Goal: Task Accomplishment & Management: Use online tool/utility

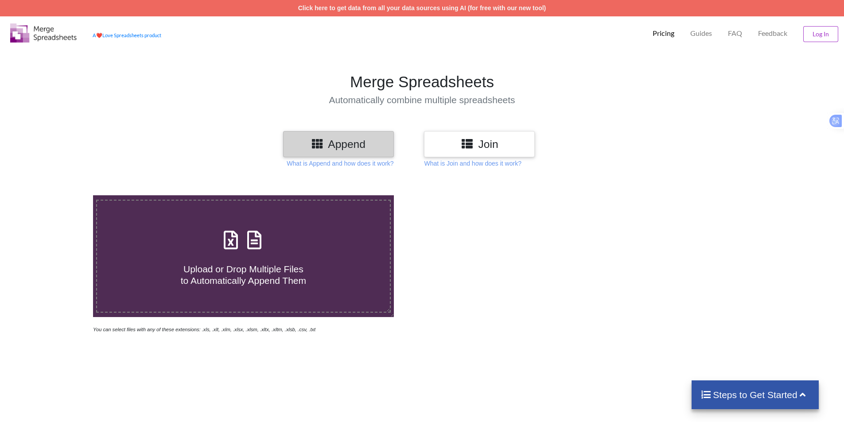
click at [266, 280] on span "Upload or Drop Multiple Files to Automatically Append Them" at bounding box center [243, 274] width 125 height 21
click at [60, 195] on input "Upload or Drop Multiple Files to Automatically Append Them" at bounding box center [60, 195] width 0 height 0
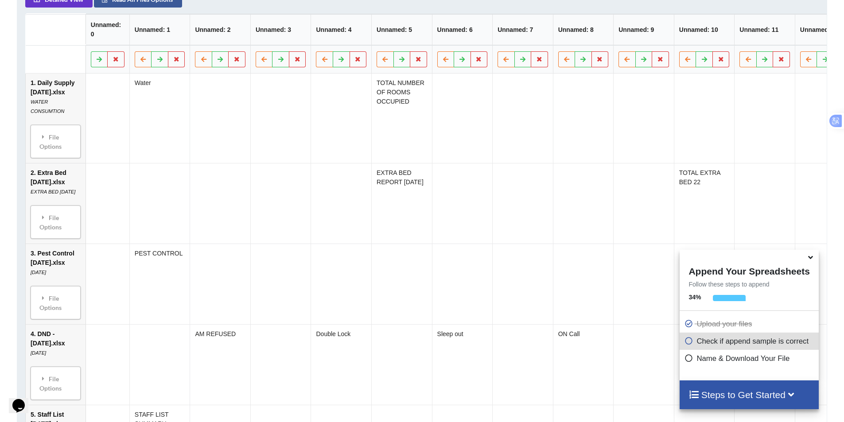
scroll to position [406, 0]
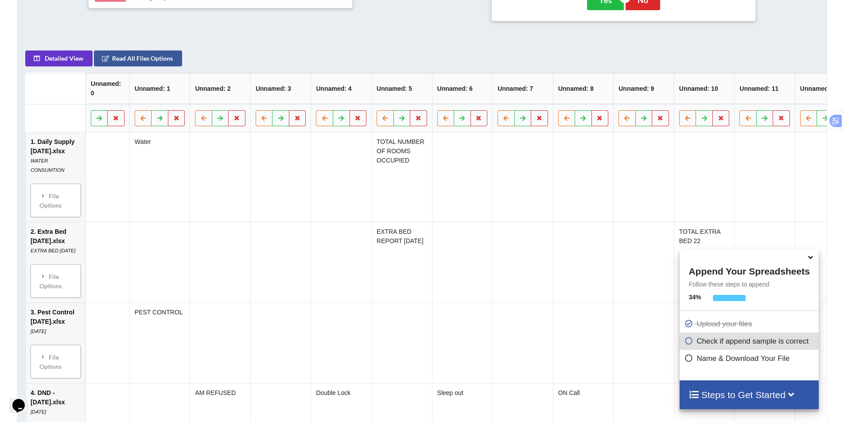
click at [814, 260] on icon at bounding box center [810, 256] width 9 height 8
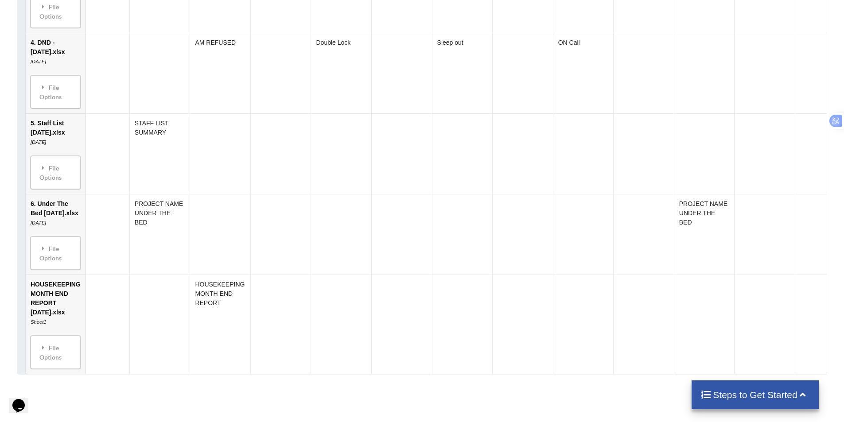
scroll to position [893, 0]
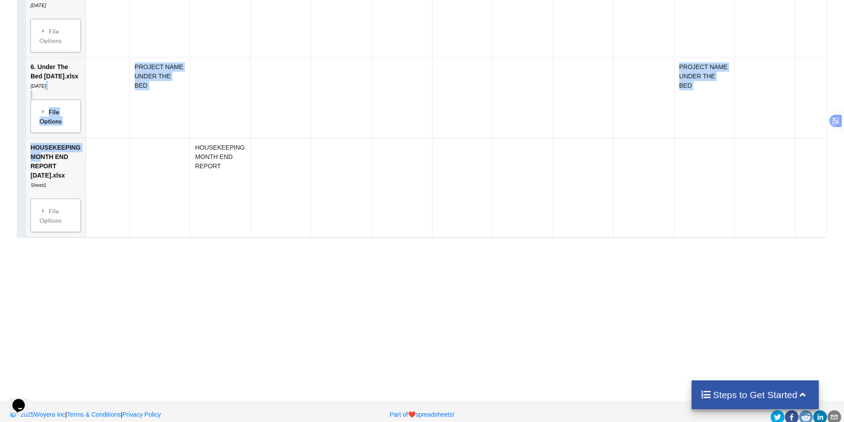
drag, startPoint x: 41, startPoint y: 178, endPoint x: 42, endPoint y: 116, distance: 61.6
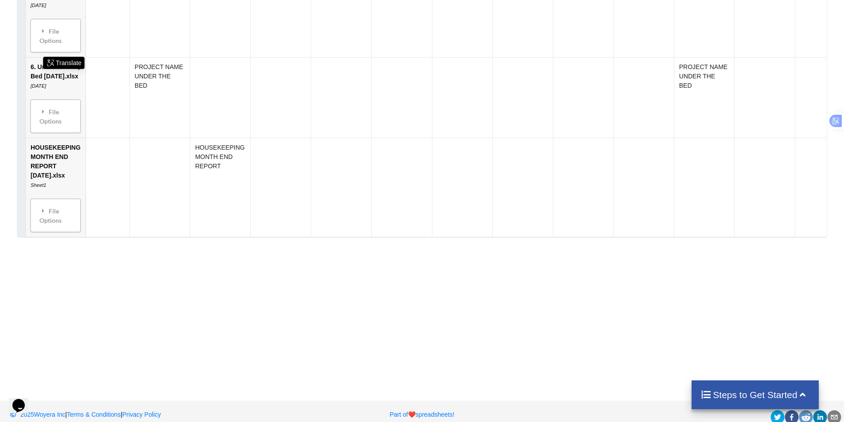
click at [107, 210] on td at bounding box center [108, 187] width 44 height 99
click at [32, 176] on td "HOUSEKEEPING MONTH END REPORT [DATE].xlsx Sheet1 File Options Import Other Shee…" at bounding box center [56, 187] width 60 height 99
click at [50, 176] on td "HOUSEKEEPING MONTH END REPORT [DATE].xlsx Sheet1 File Options Import Other Shee…" at bounding box center [56, 187] width 60 height 99
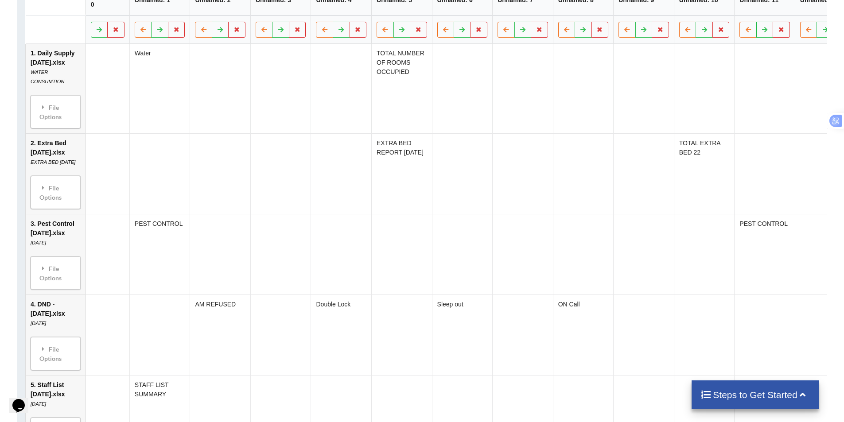
scroll to position [273, 0]
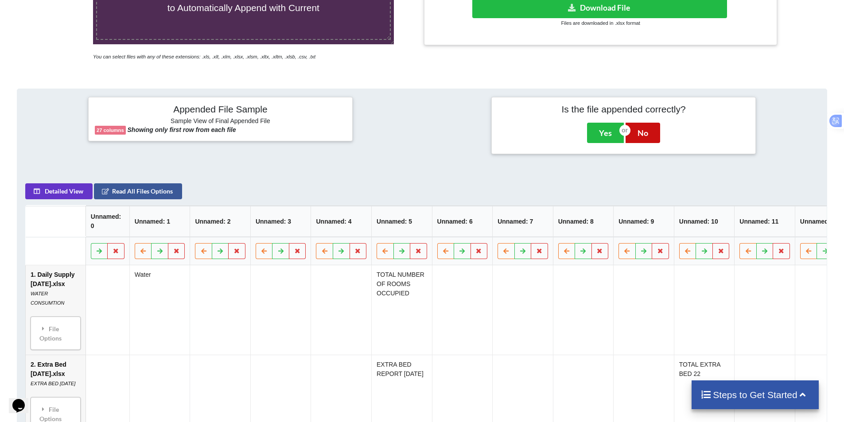
click at [647, 138] on button "No" at bounding box center [643, 133] width 35 height 20
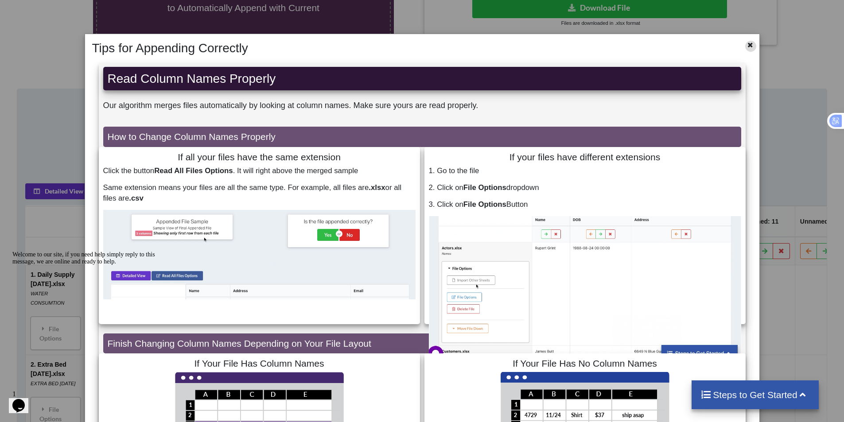
click at [741, 43] on div at bounding box center [731, 48] width 56 height 15
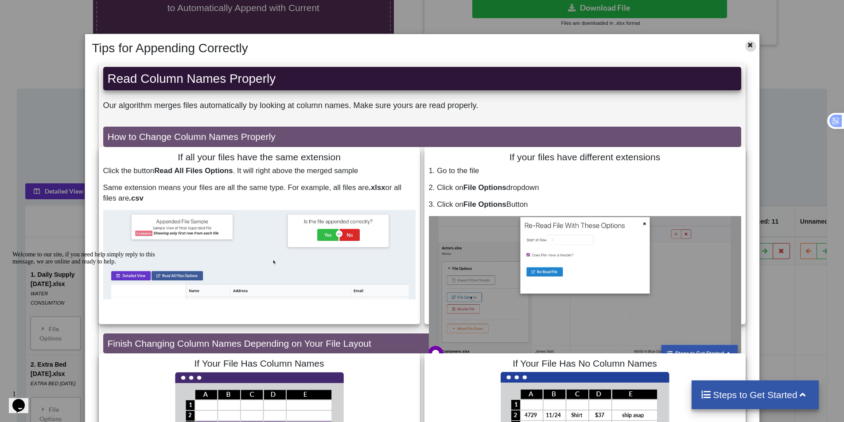
click at [748, 43] on icon at bounding box center [750, 44] width 8 height 6
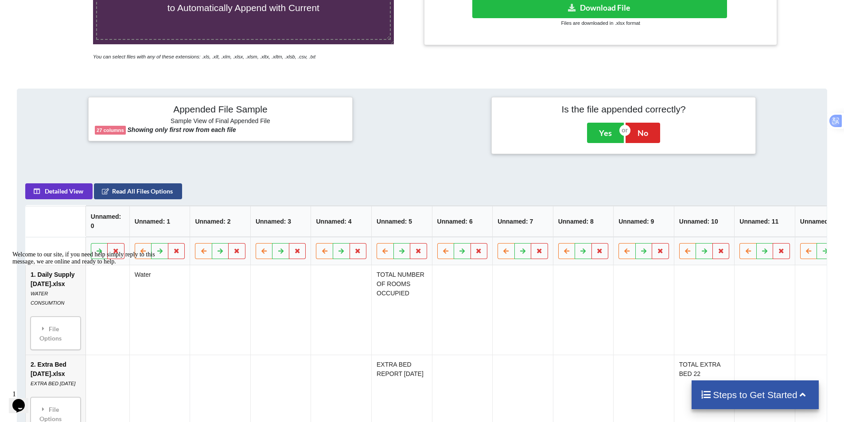
click at [153, 190] on button "Read All Files Options" at bounding box center [138, 191] width 88 height 16
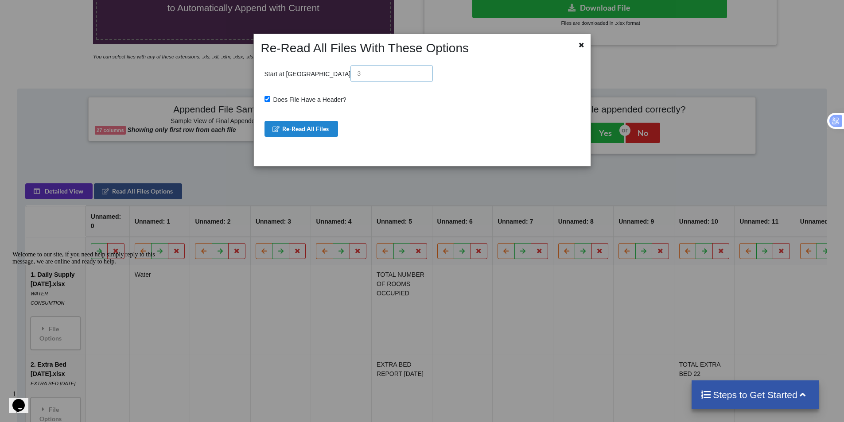
click at [350, 74] on input "text" at bounding box center [391, 73] width 82 height 17
click at [324, 125] on button "Re-Read All Files" at bounding box center [301, 129] width 74 height 16
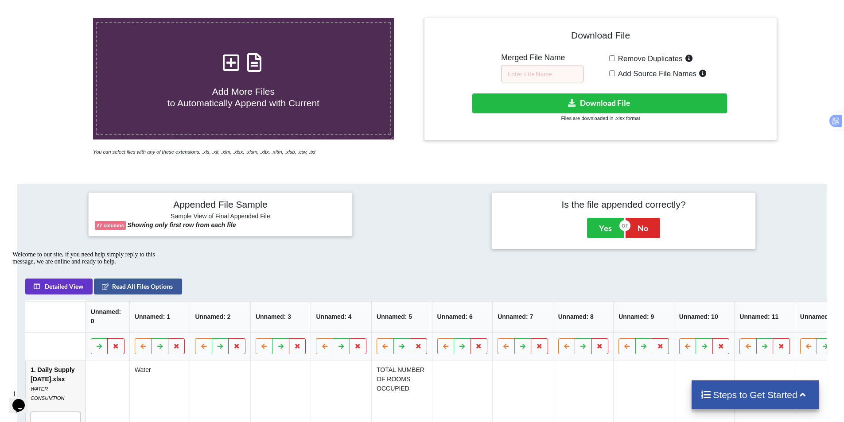
scroll to position [140, 0]
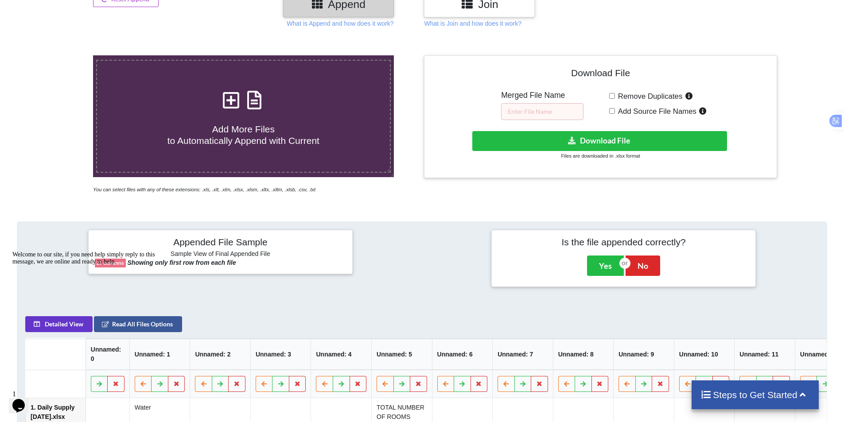
click at [235, 132] on span "Add More Files to Automatically Append with Current" at bounding box center [243, 134] width 152 height 21
click at [60, 55] on input "Add More Files to Automatically Append with Current" at bounding box center [60, 55] width 0 height 0
type input "C:\fakepath\HOUSEKEEPING MONTH END REPORT [DATE].xlsx"
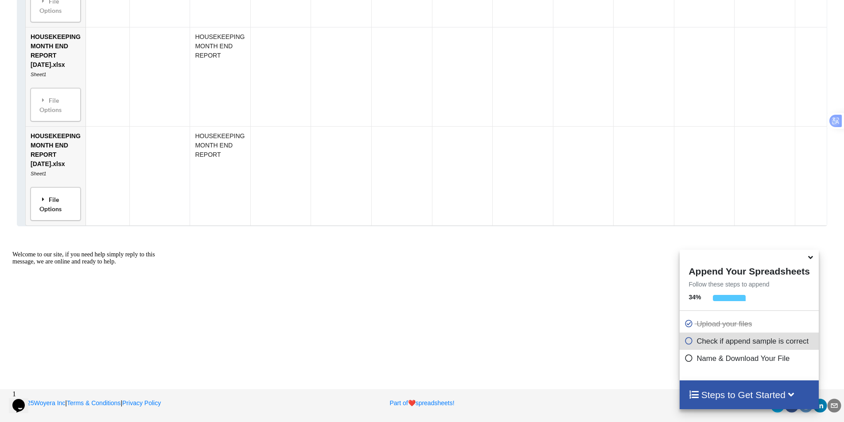
click at [67, 200] on div "File Options" at bounding box center [55, 204] width 45 height 28
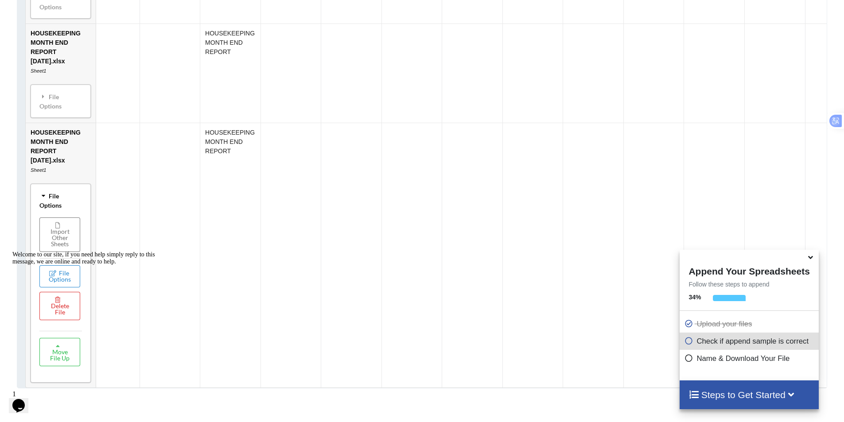
click at [73, 265] on div "Welcome to our site, if you need help simply reply to this message, we are onli…" at bounding box center [91, 258] width 159 height 14
click at [56, 265] on div "Welcome to our site, if you need help simply reply to this message, we are onli…" at bounding box center [91, 258] width 159 height 14
click at [58, 265] on div "Welcome to our site, if you need help simply reply to this message, we are onli…" at bounding box center [91, 258] width 159 height 14
click at [21, 251] on div "Chat attention grabber" at bounding box center [91, 251] width 159 height 0
click at [70, 320] on button "Delete File" at bounding box center [59, 306] width 41 height 28
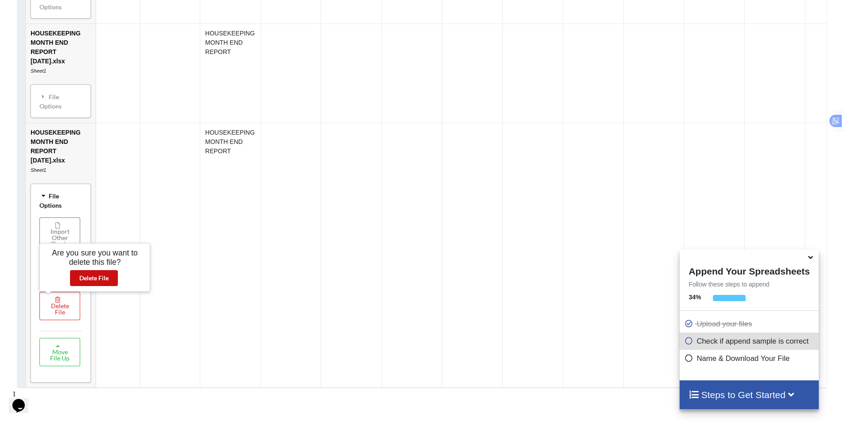
click at [99, 278] on button "Delete File" at bounding box center [94, 278] width 48 height 16
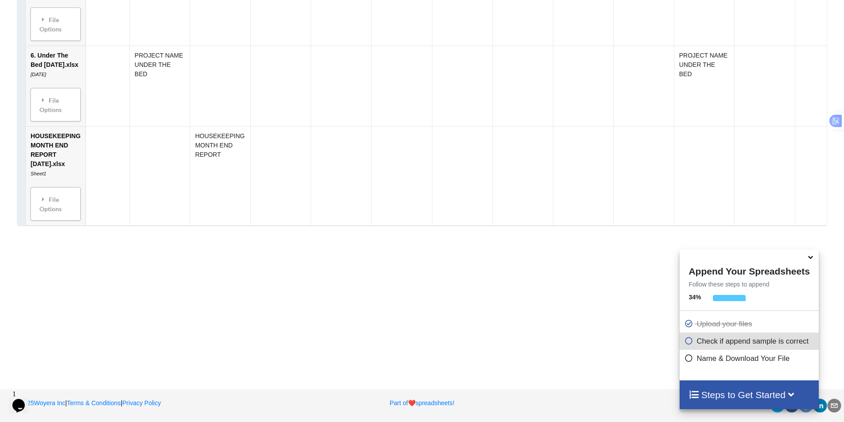
click at [39, 204] on div "File Options" at bounding box center [55, 204] width 45 height 28
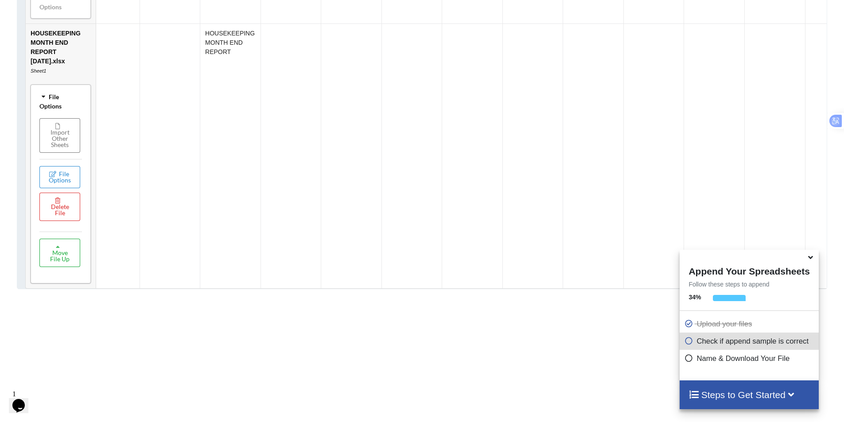
click at [61, 260] on button "Move File Up" at bounding box center [59, 253] width 41 height 28
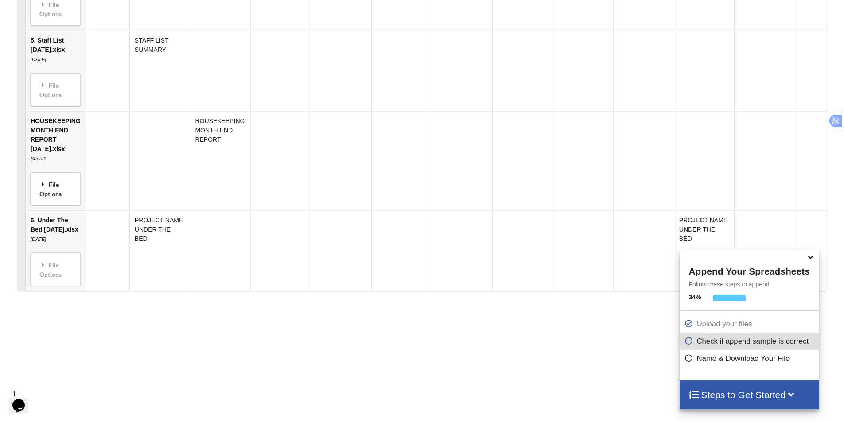
click at [58, 203] on div "File Options" at bounding box center [55, 189] width 45 height 28
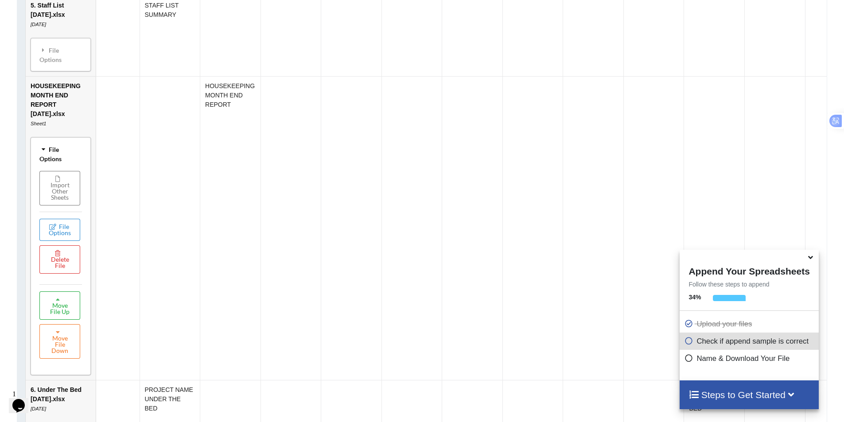
click at [68, 305] on button "Move File Up" at bounding box center [59, 306] width 41 height 28
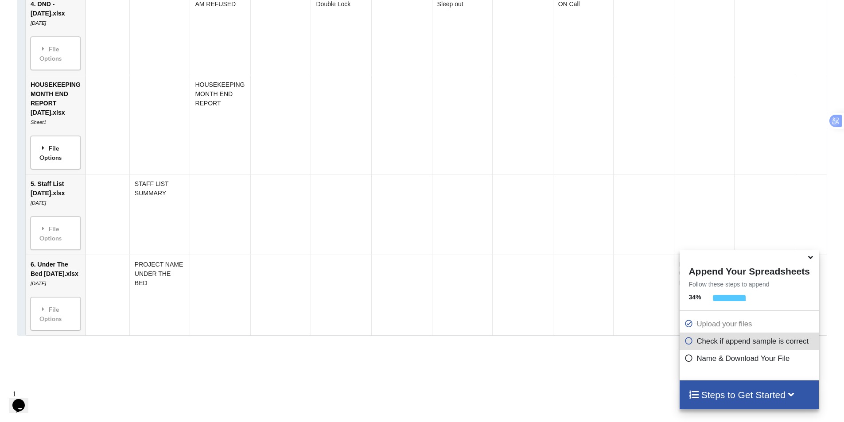
click at [54, 156] on div "File Options" at bounding box center [55, 153] width 45 height 28
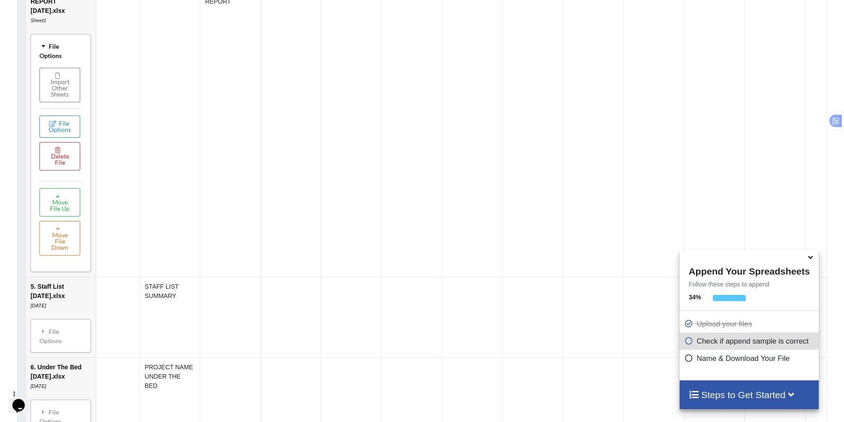
scroll to position [909, 0]
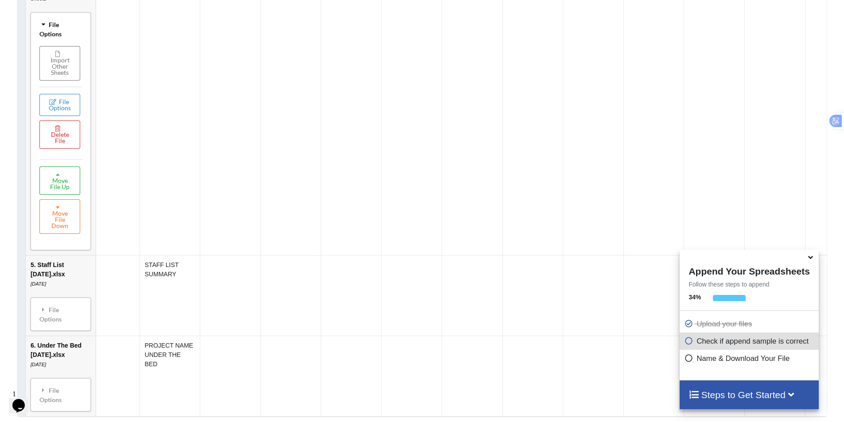
click at [63, 176] on button "Move File Up" at bounding box center [59, 181] width 41 height 28
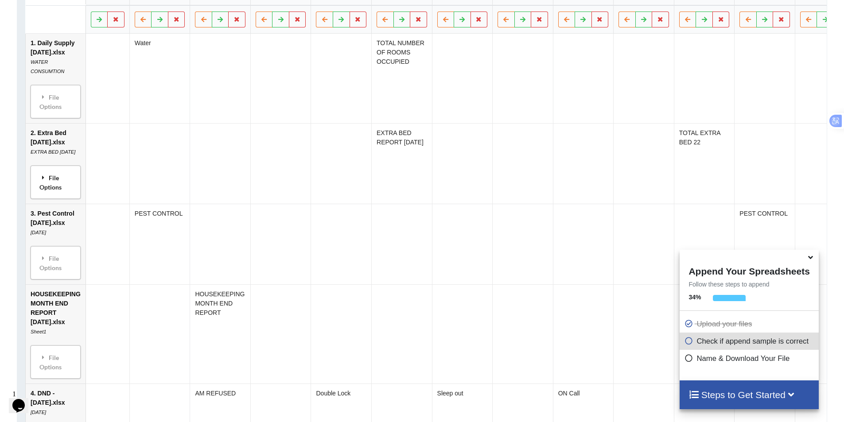
scroll to position [502, 0]
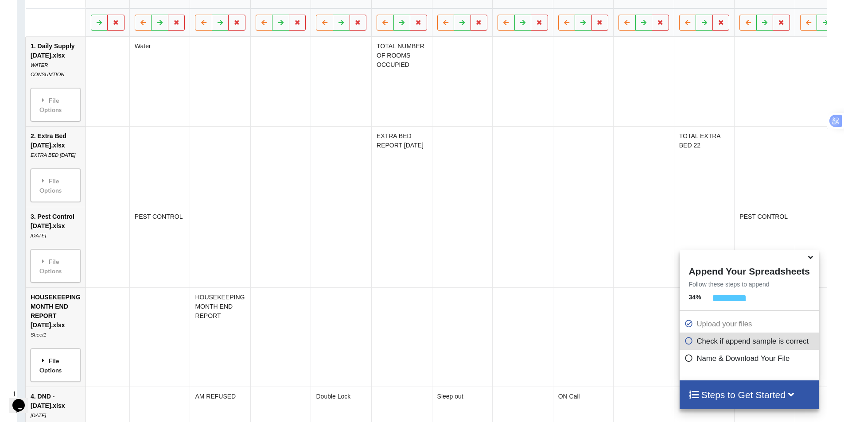
click at [54, 379] on div "File Options" at bounding box center [55, 365] width 45 height 28
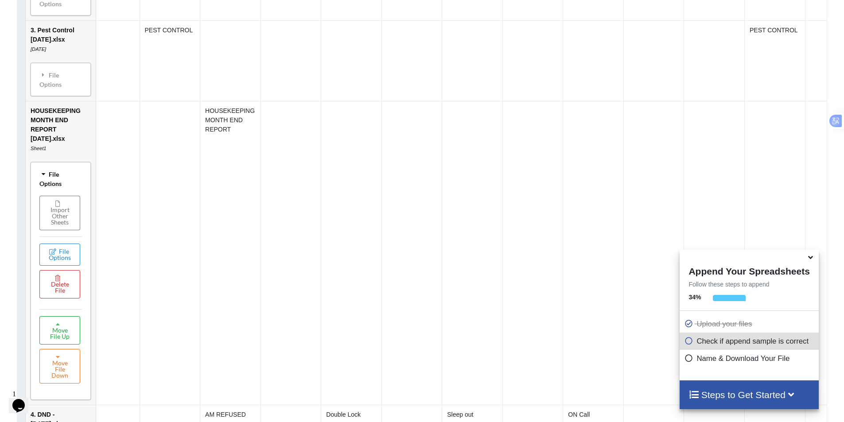
click at [64, 342] on button "Move File Up" at bounding box center [59, 330] width 41 height 28
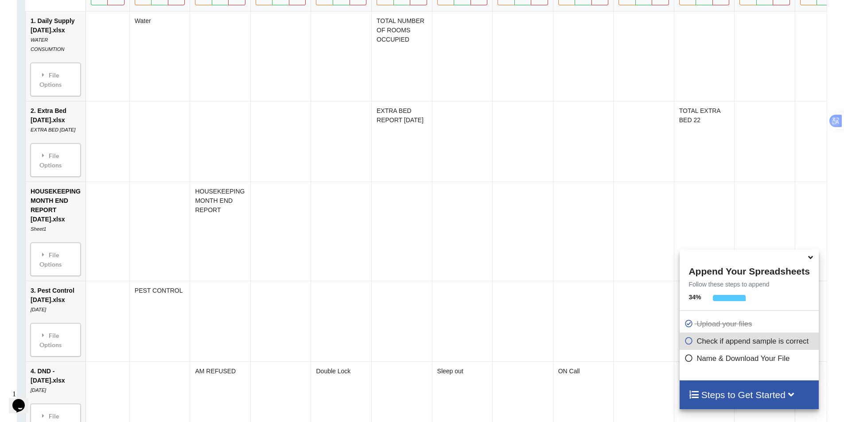
scroll to position [520, 0]
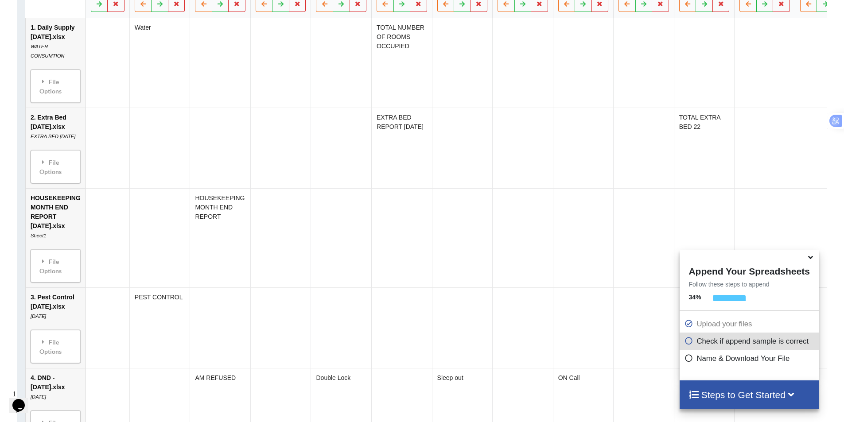
click at [53, 280] on div "File Options" at bounding box center [55, 266] width 45 height 28
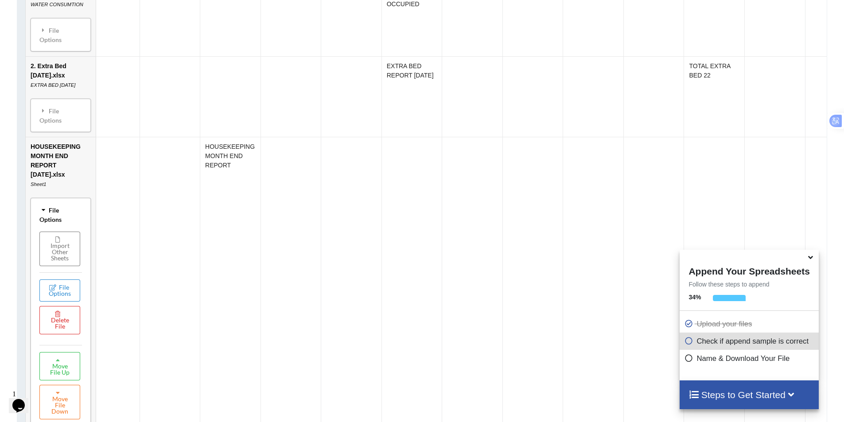
scroll to position [564, 0]
click at [62, 373] on button "Move File Up" at bounding box center [59, 364] width 41 height 28
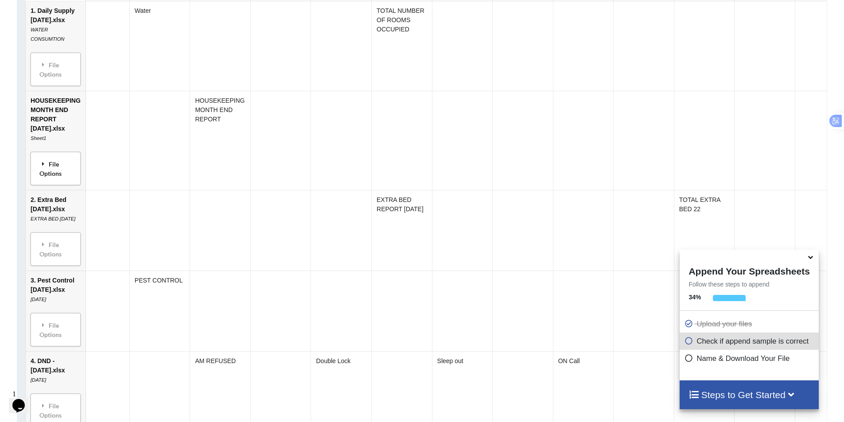
scroll to position [476, 0]
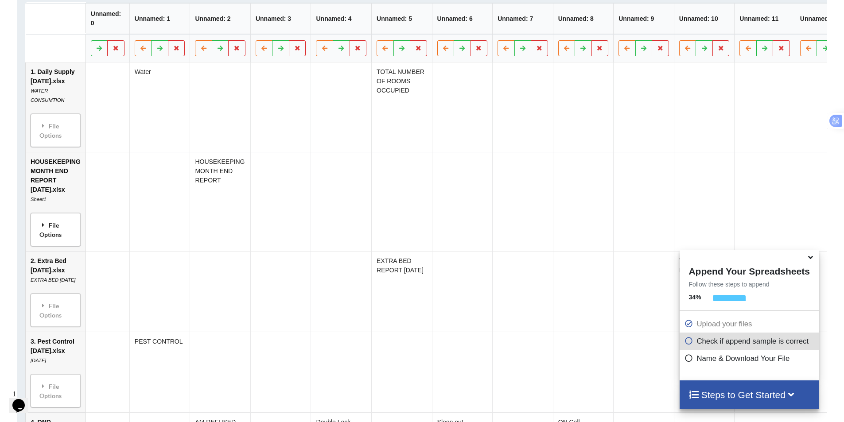
click at [62, 242] on div "File Options" at bounding box center [55, 230] width 45 height 28
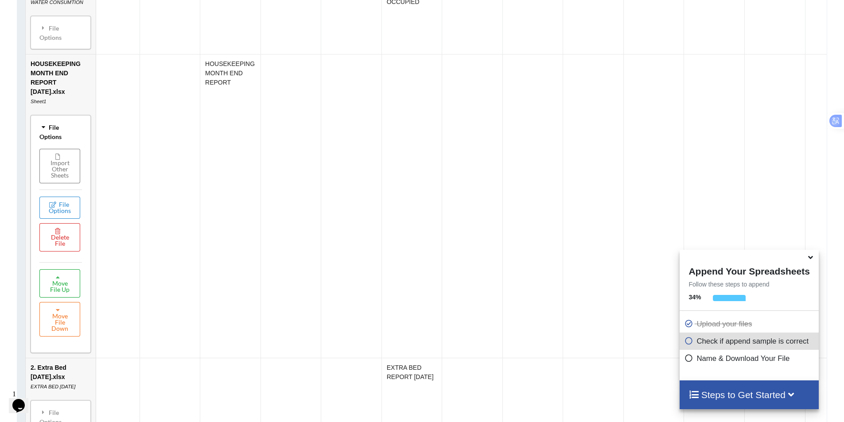
click at [62, 292] on button "Move File Up" at bounding box center [59, 283] width 41 height 28
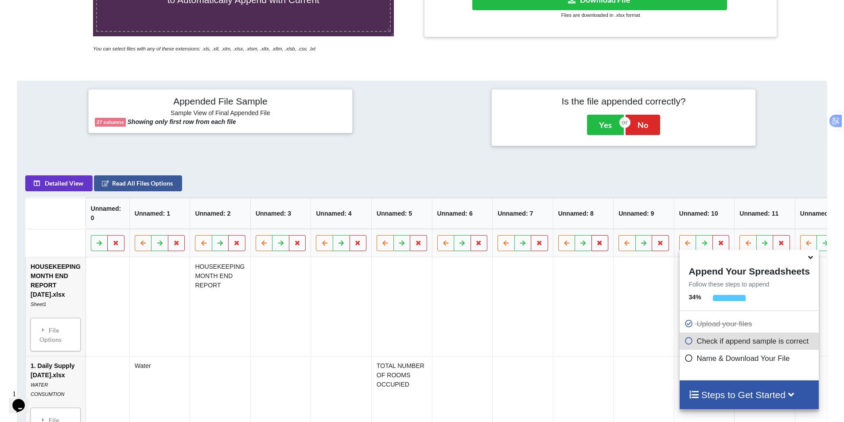
scroll to position [192, 0]
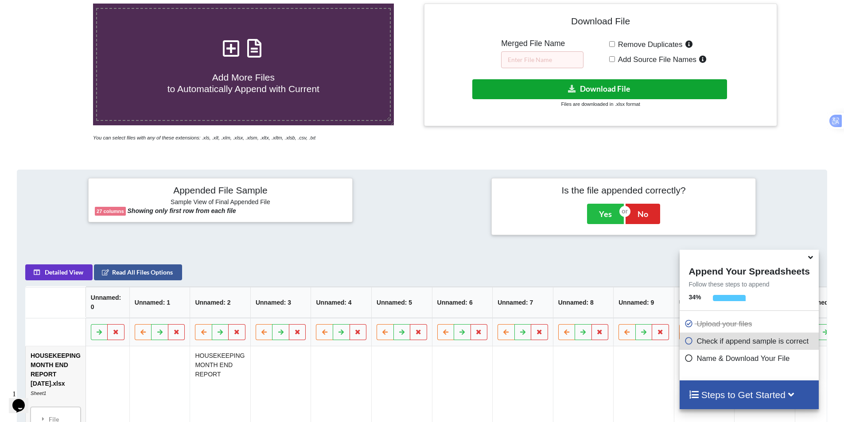
click at [584, 84] on button "Download File" at bounding box center [599, 89] width 255 height 20
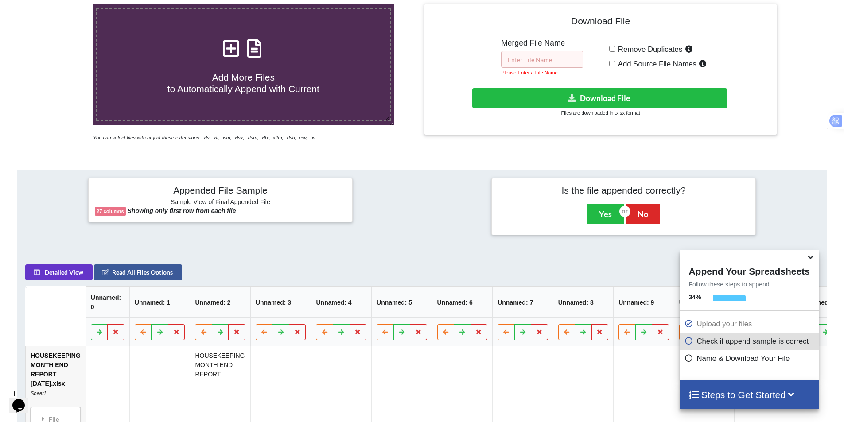
click at [547, 62] on input "text" at bounding box center [542, 59] width 82 height 17
type input "h"
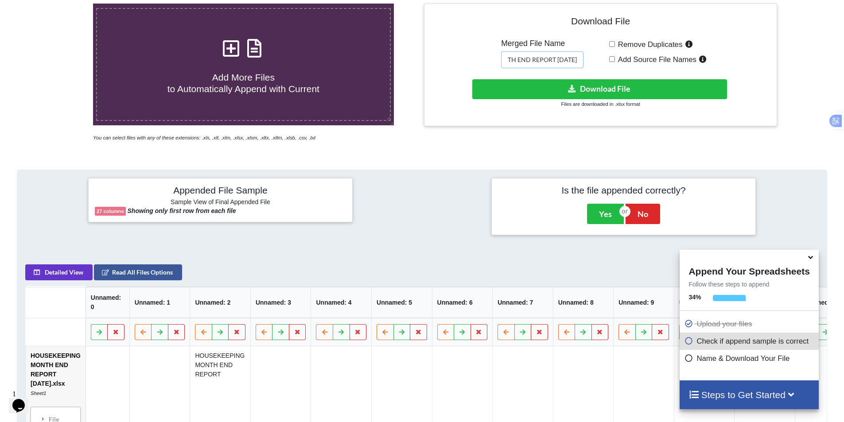
scroll to position [0, 74]
type input "HOUSEKEEPING MONTH END REPORT [DATE]"
click at [683, 85] on button "Download File" at bounding box center [599, 89] width 255 height 20
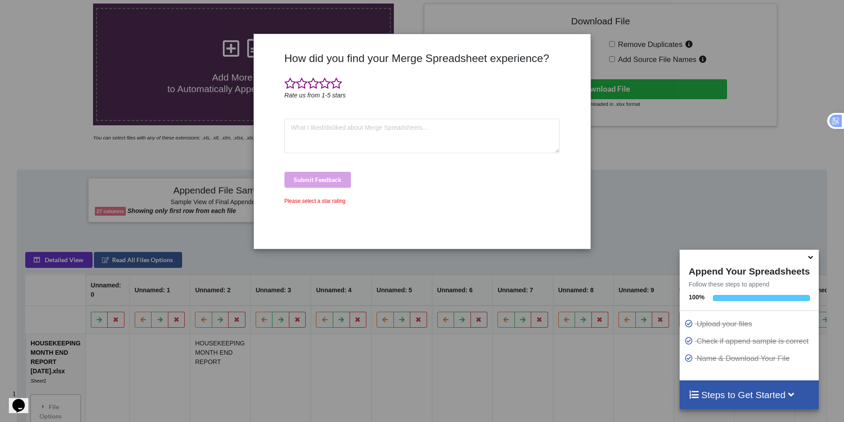
click at [648, 173] on div "How did you find your Merge Spreadsheet experience? Rate us from 1-5 stars Subm…" at bounding box center [422, 211] width 844 height 422
